Goal: Navigation & Orientation: Find specific page/section

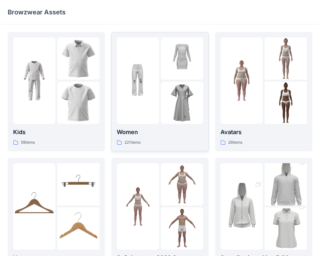
click at [131, 96] on img at bounding box center [138, 81] width 42 height 42
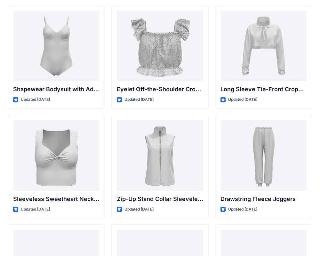
scroll to position [2114, 0]
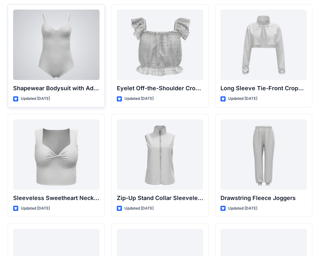
click at [83, 58] on div at bounding box center [56, 45] width 87 height 71
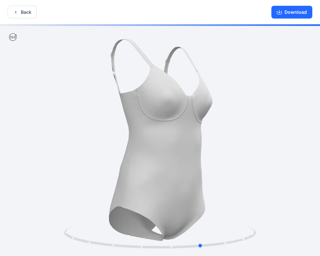
drag, startPoint x: 152, startPoint y: 163, endPoint x: 165, endPoint y: 177, distance: 18.6
click at [165, 177] on div at bounding box center [160, 140] width 320 height 233
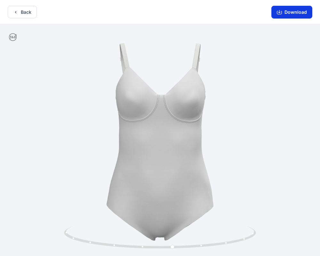
click at [276, 12] on button "Download" at bounding box center [292, 12] width 41 height 13
click at [16, 13] on icon "button" at bounding box center [15, 12] width 5 height 5
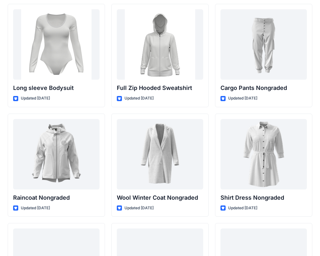
scroll to position [5537, 0]
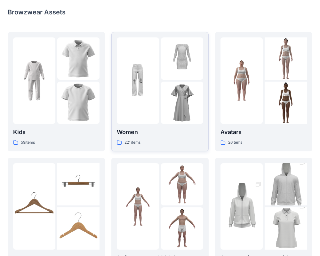
click at [152, 83] on img at bounding box center [138, 81] width 42 height 42
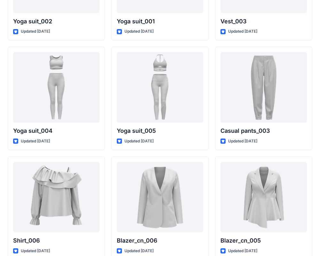
scroll to position [3628, 0]
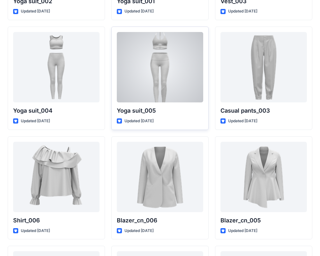
click at [157, 62] on div at bounding box center [160, 67] width 87 height 71
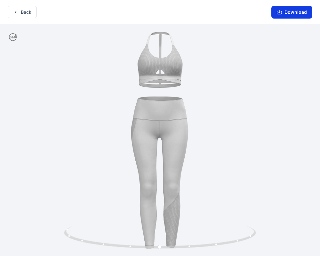
click at [281, 12] on icon "button" at bounding box center [280, 11] width 3 height 3
click at [16, 13] on icon "button" at bounding box center [15, 12] width 5 height 5
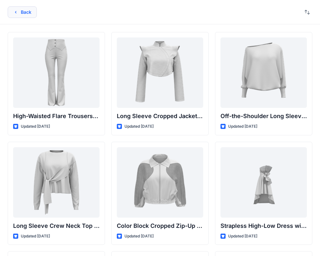
click at [22, 12] on button "Back" at bounding box center [22, 12] width 29 height 12
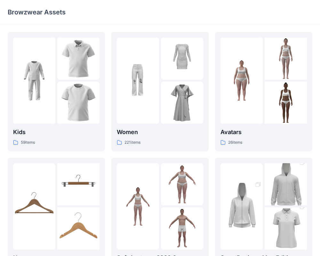
click at [283, 22] on div "Browzwear Assets" at bounding box center [160, 12] width 320 height 24
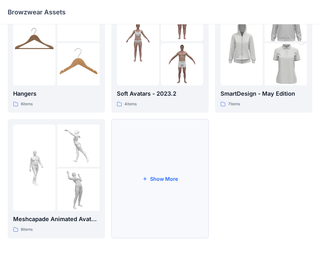
click at [175, 123] on button "Show More" at bounding box center [160, 179] width 97 height 120
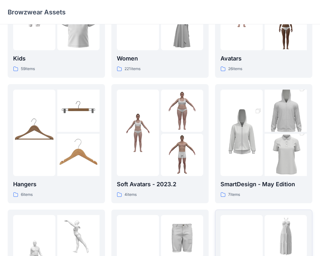
scroll to position [0, 0]
